Goal: Task Accomplishment & Management: Use online tool/utility

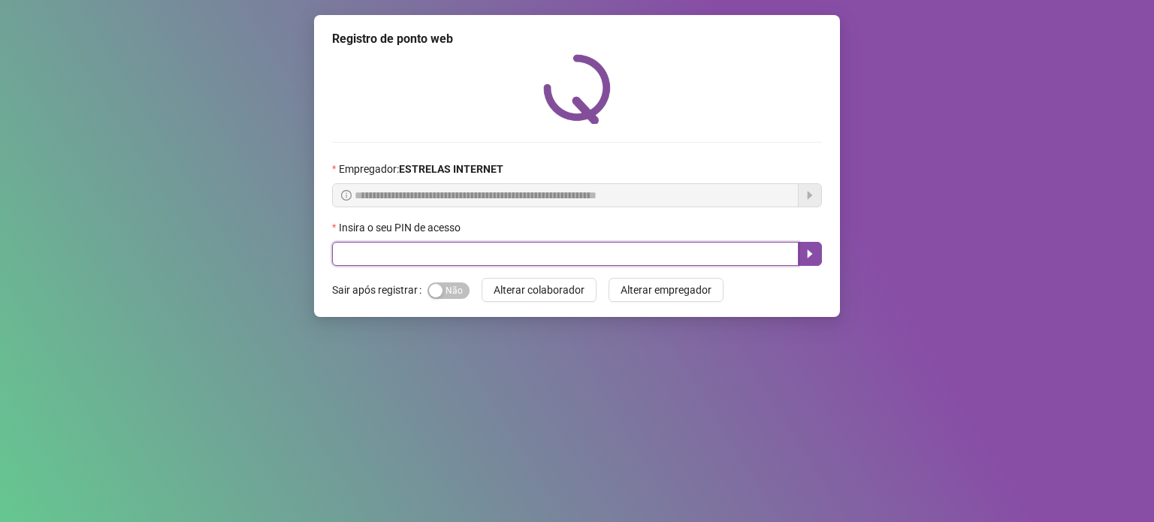
click at [594, 258] on input "text" at bounding box center [565, 254] width 467 height 24
type input "*****"
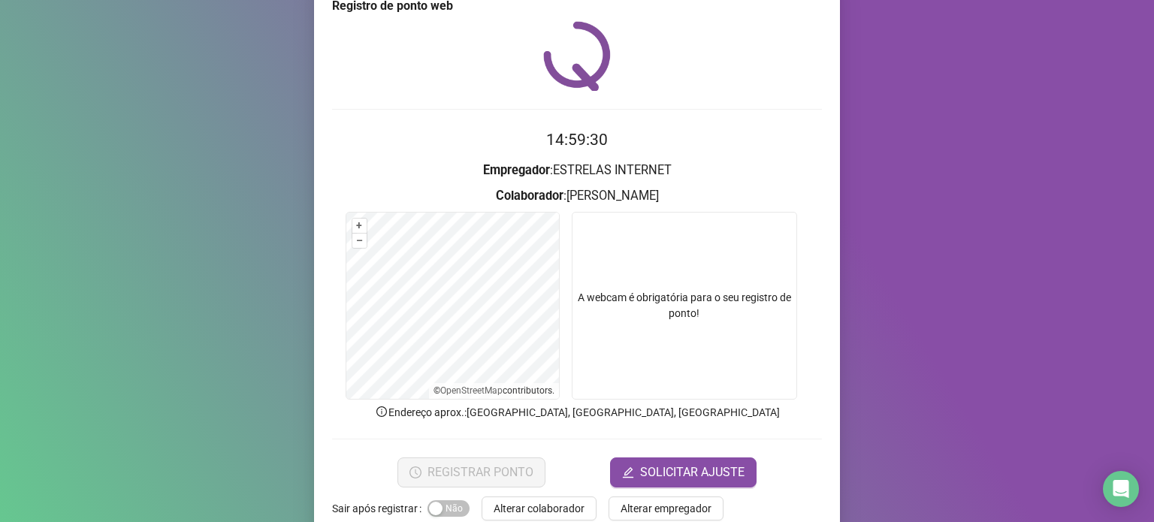
scroll to position [63, 0]
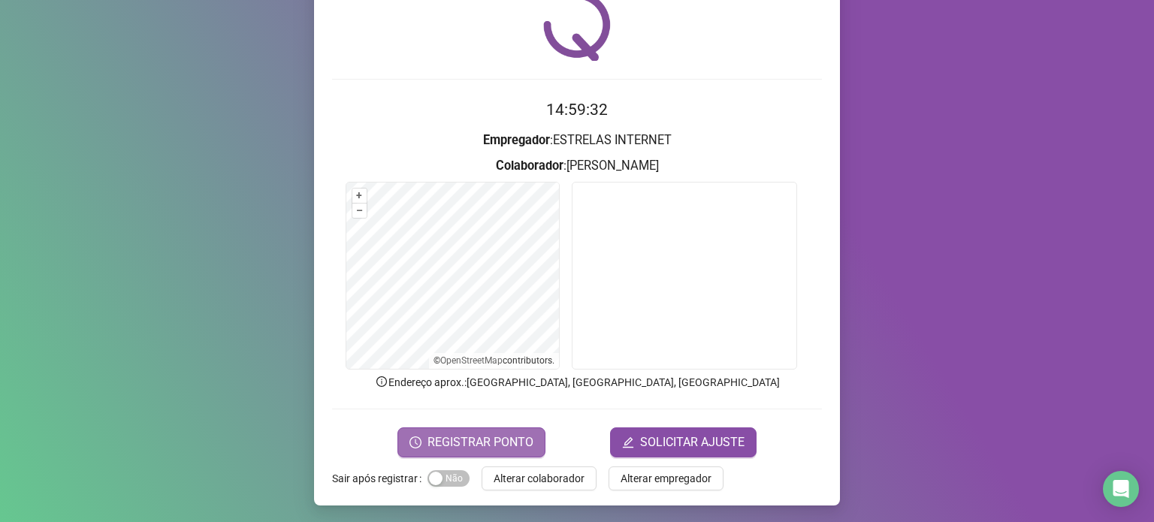
click at [482, 434] on span "REGISTRAR PONTO" at bounding box center [481, 443] width 106 height 18
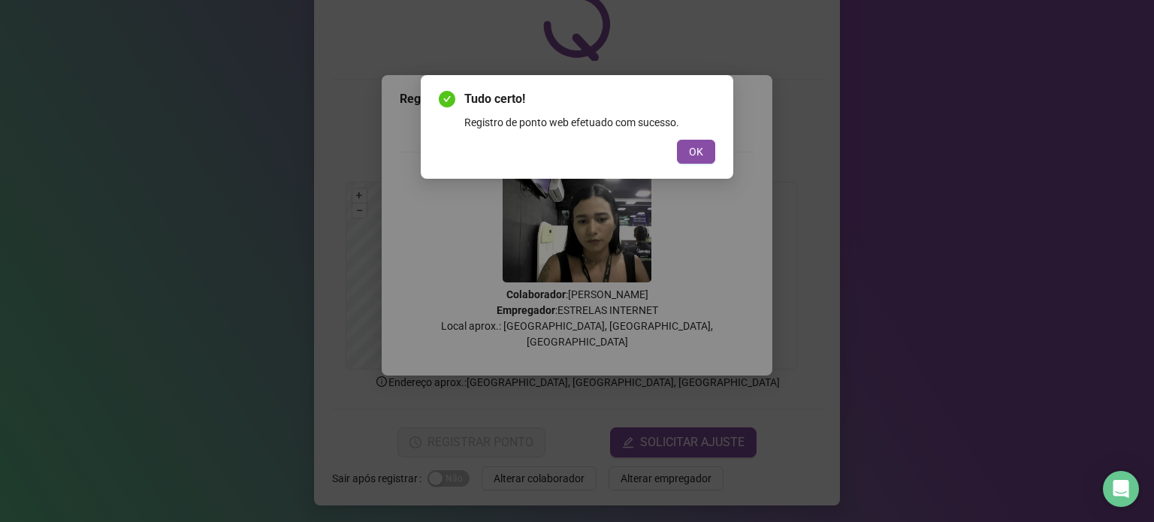
click at [697, 150] on span "OK" at bounding box center [696, 152] width 14 height 17
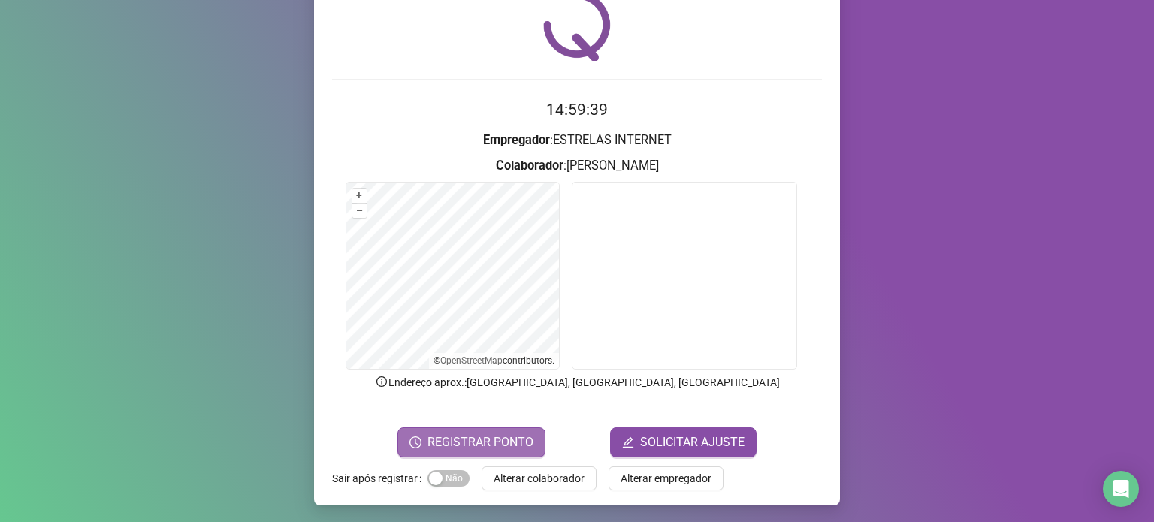
click at [469, 438] on span "REGISTRAR PONTO" at bounding box center [481, 443] width 106 height 18
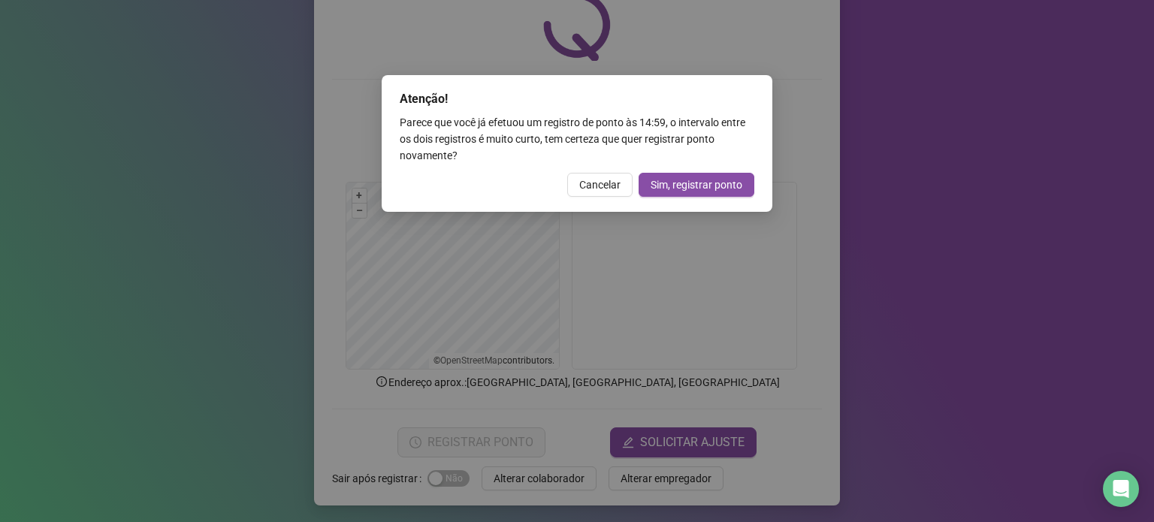
click at [599, 186] on span "Cancelar" at bounding box center [599, 185] width 41 height 17
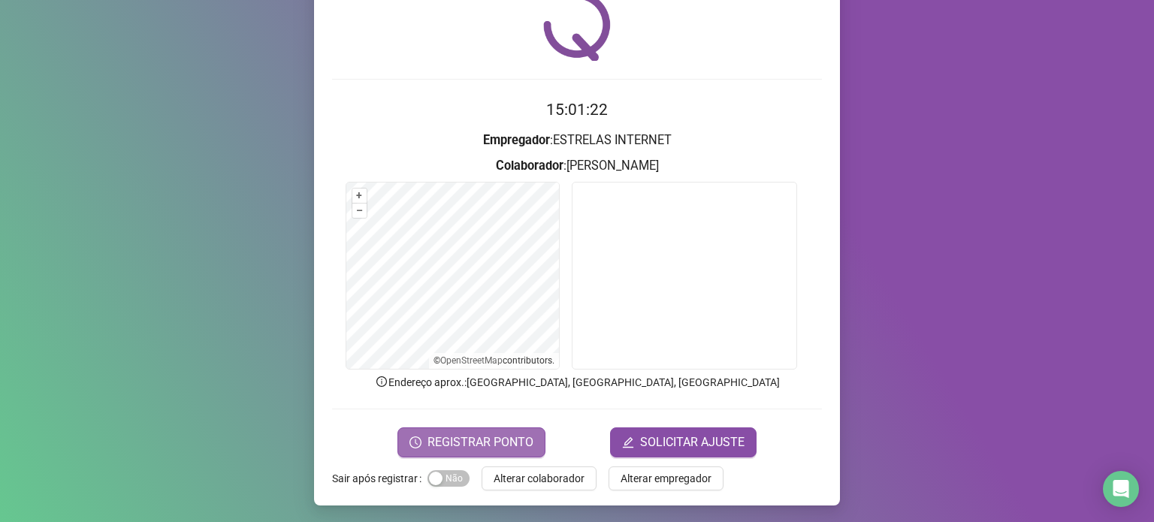
click at [443, 445] on span "REGISTRAR PONTO" at bounding box center [481, 443] width 106 height 18
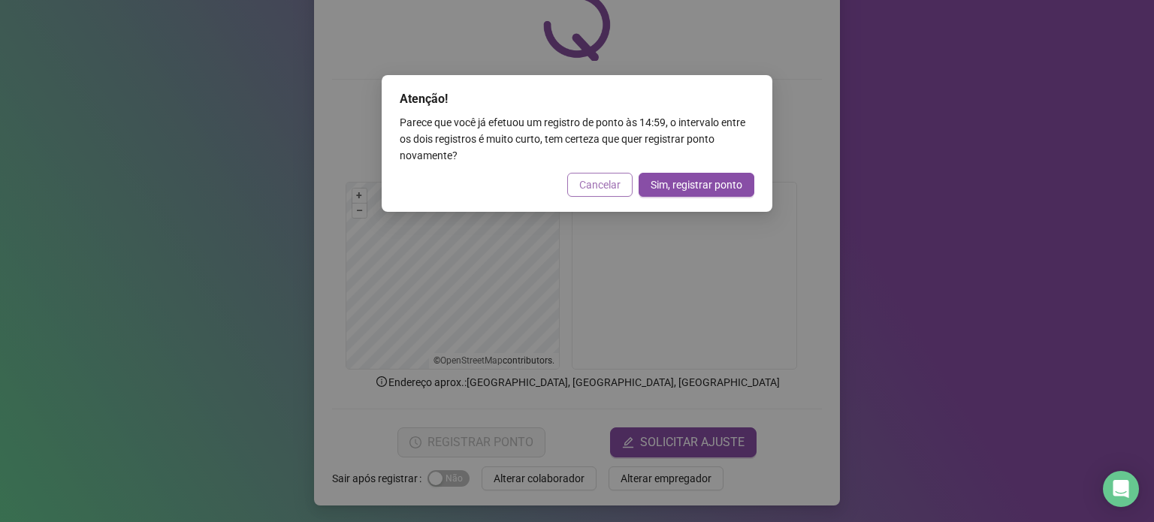
click at [609, 188] on span "Cancelar" at bounding box center [599, 185] width 41 height 17
